Goal: Navigation & Orientation: Find specific page/section

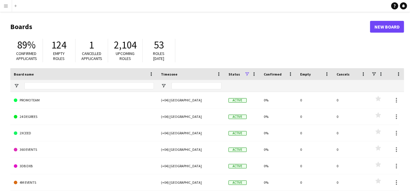
click at [1, 3] on button "Menu" at bounding box center [6, 6] width 12 height 12
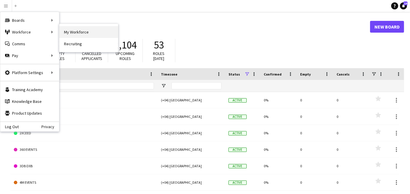
click at [74, 31] on link "My Workforce" at bounding box center [88, 32] width 59 height 12
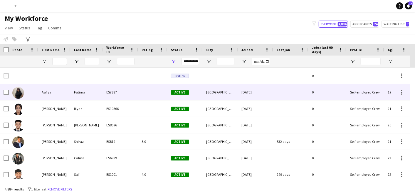
click at [55, 99] on div "Aafiya" at bounding box center [54, 92] width 32 height 16
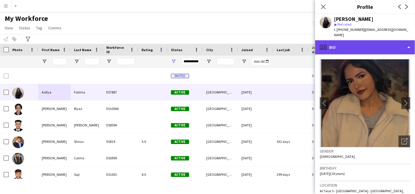
drag, startPoint x: 369, startPoint y: 37, endPoint x: 348, endPoint y: 46, distance: 22.5
click at [348, 46] on div "profile Bio" at bounding box center [365, 47] width 100 height 14
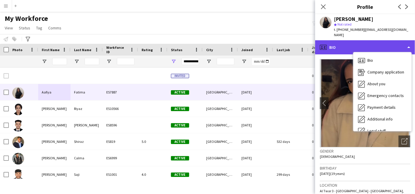
click at [348, 46] on div "profile Bio" at bounding box center [365, 47] width 100 height 14
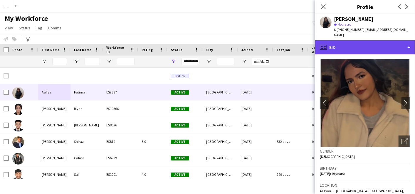
click at [348, 46] on div "profile Bio" at bounding box center [365, 47] width 100 height 14
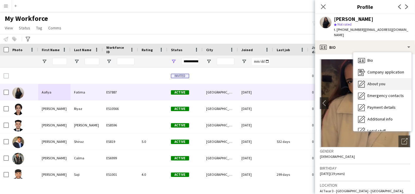
click at [376, 78] on div "About you About you" at bounding box center [382, 84] width 58 height 12
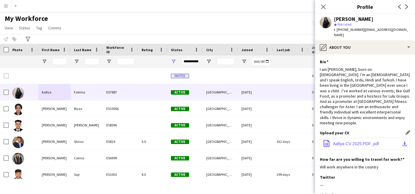
click at [348, 141] on span "Aafiya CV 2025.PDF .pdf" at bounding box center [356, 143] width 46 height 5
click at [170, 34] on div "Notify workforce Add to tag Select at least one crew to tag him or her. Advance…" at bounding box center [207, 39] width 415 height 10
